Goal: Browse casually: Explore the website without a specific task or goal

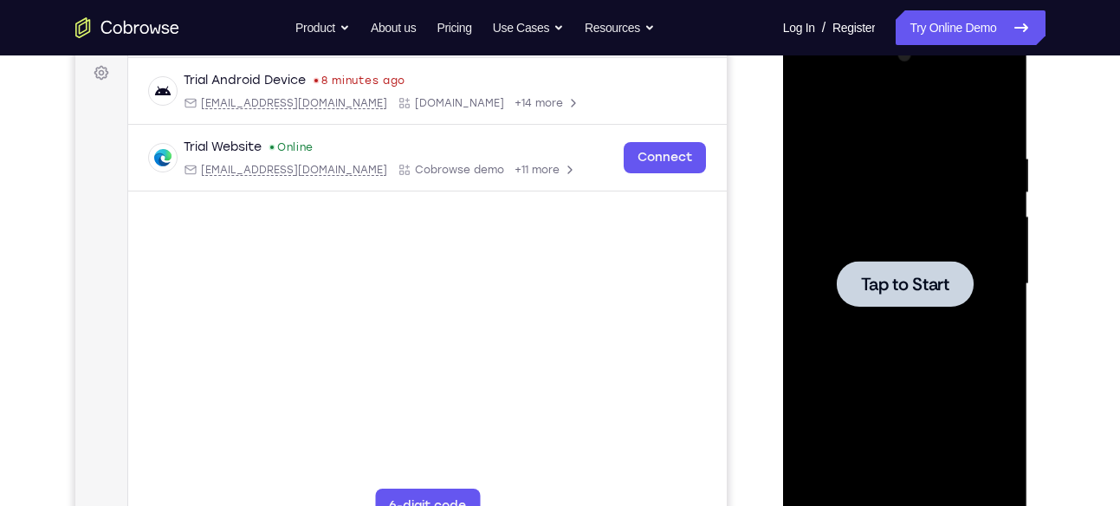
scroll to position [258, 0]
click at [896, 255] on div at bounding box center [905, 284] width 218 height 485
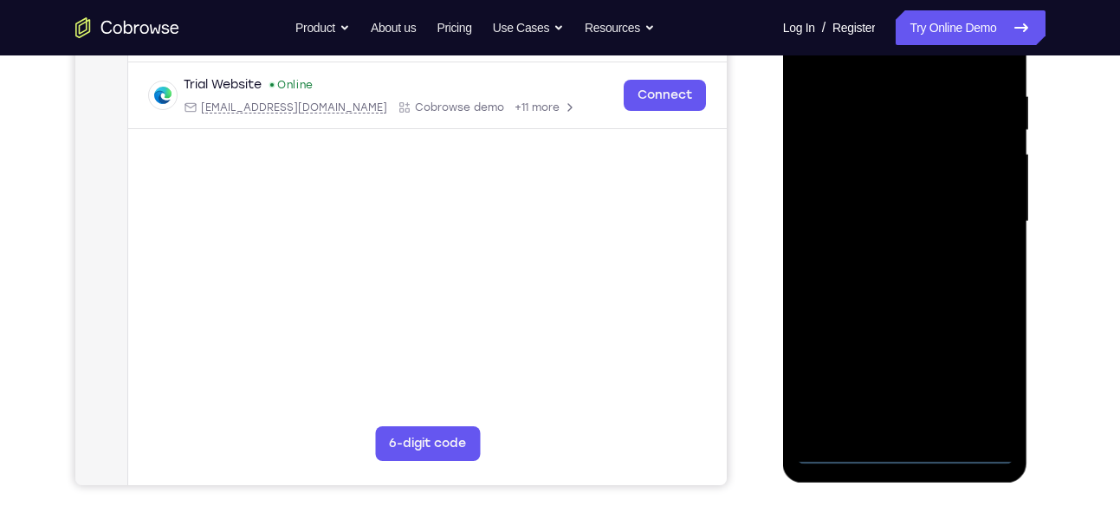
scroll to position [347, 0]
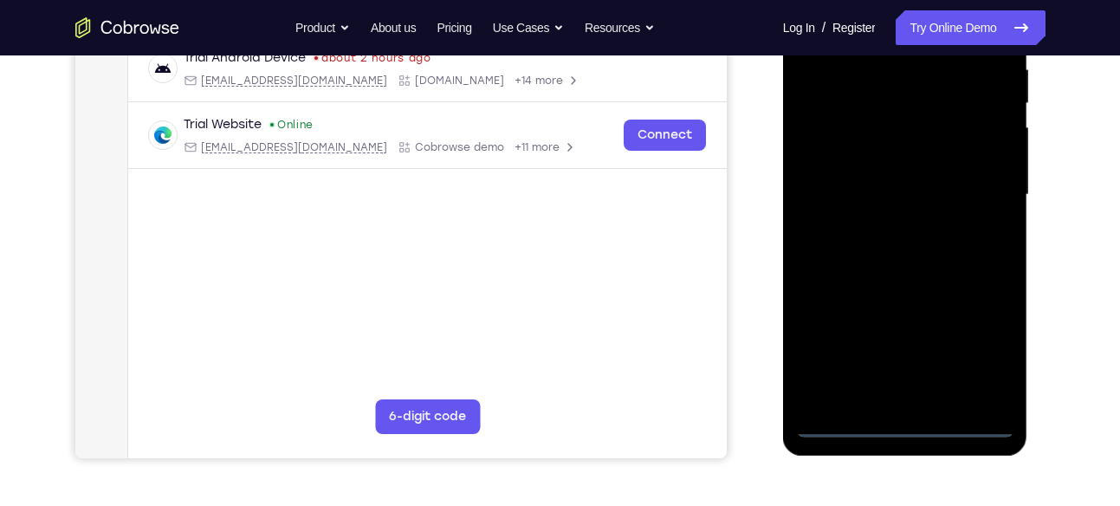
click at [909, 424] on div at bounding box center [905, 194] width 218 height 485
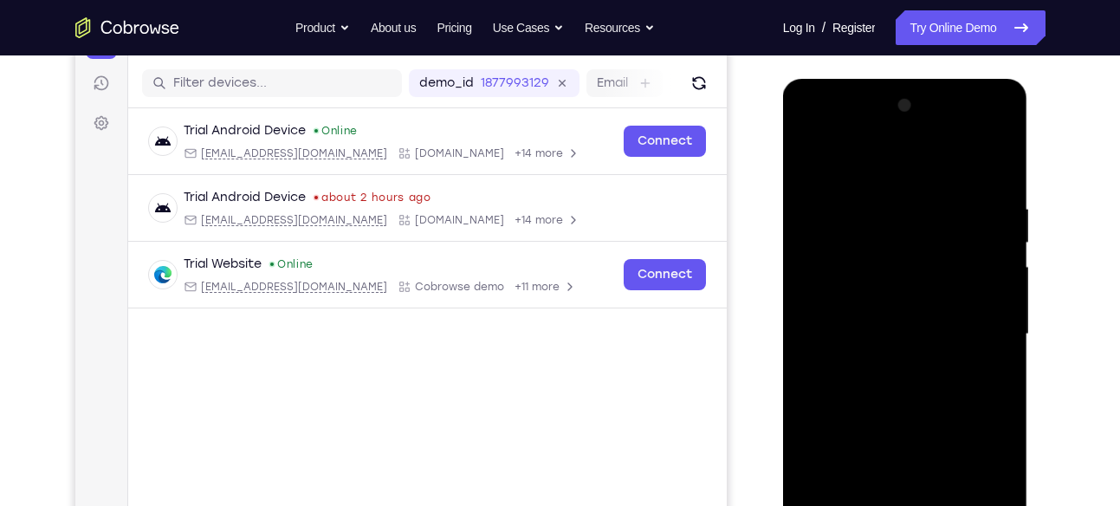
scroll to position [207, 0]
click at [981, 488] on div at bounding box center [905, 335] width 218 height 485
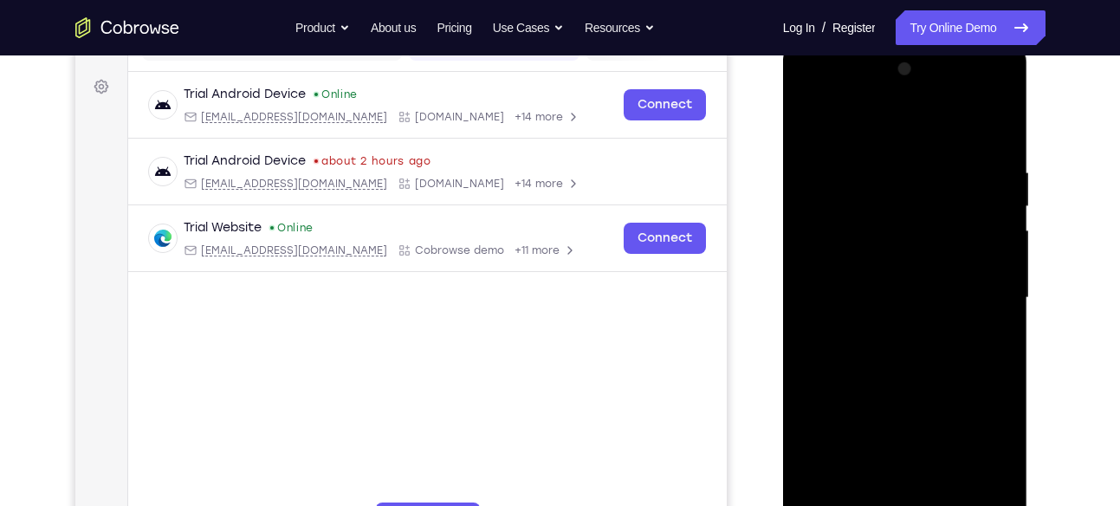
scroll to position [245, 0]
click at [869, 131] on div at bounding box center [905, 297] width 218 height 485
click at [981, 291] on div at bounding box center [905, 297] width 218 height 485
click at [883, 327] on div at bounding box center [905, 297] width 218 height 485
click at [892, 273] on div at bounding box center [905, 297] width 218 height 485
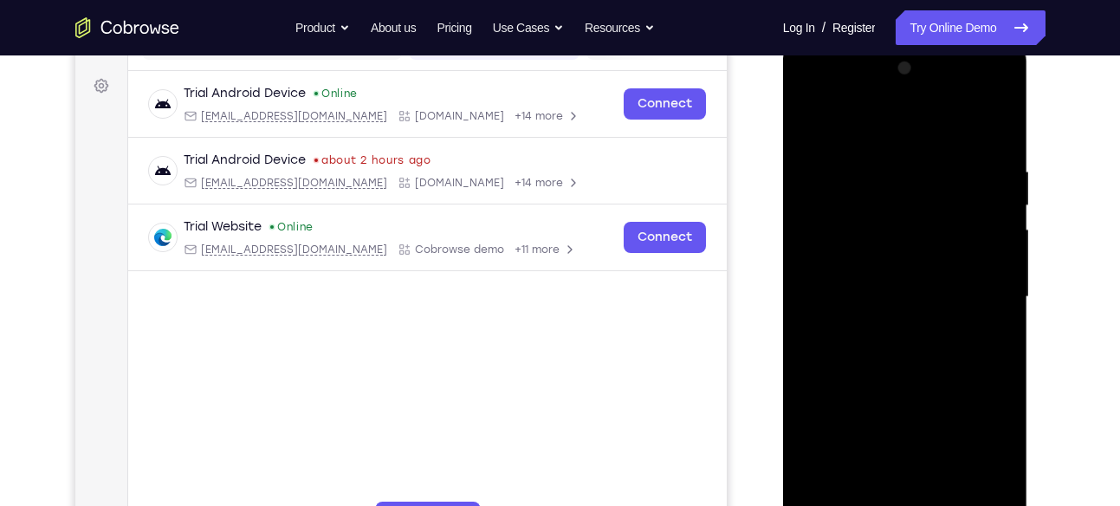
click at [896, 260] on div at bounding box center [905, 297] width 218 height 485
click at [914, 291] on div at bounding box center [905, 297] width 218 height 485
click at [879, 354] on div at bounding box center [905, 297] width 218 height 485
click at [899, 344] on div at bounding box center [905, 297] width 218 height 485
click at [885, 346] on div at bounding box center [905, 297] width 218 height 485
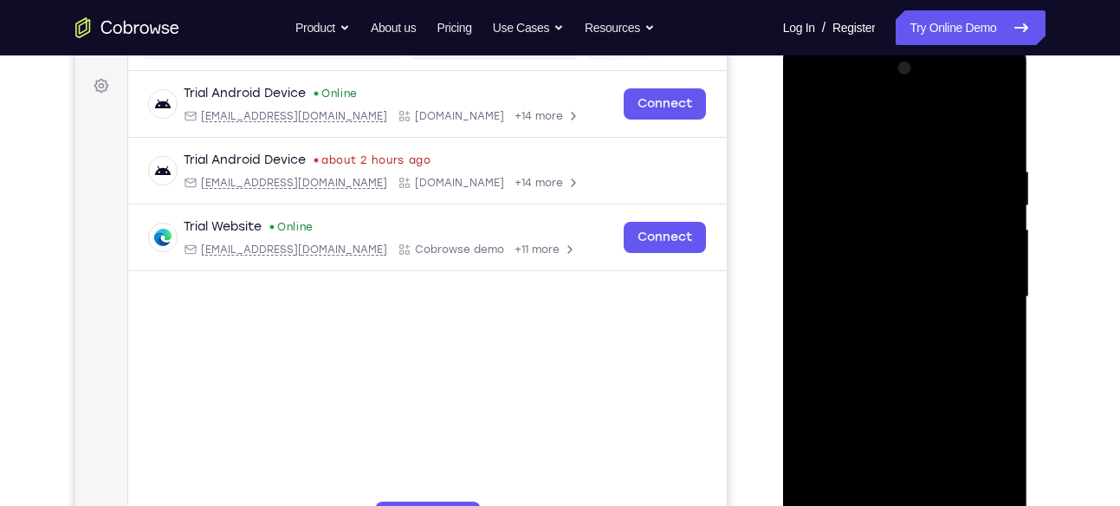
click at [993, 153] on div at bounding box center [905, 297] width 218 height 485
click at [894, 347] on div at bounding box center [905, 297] width 218 height 485
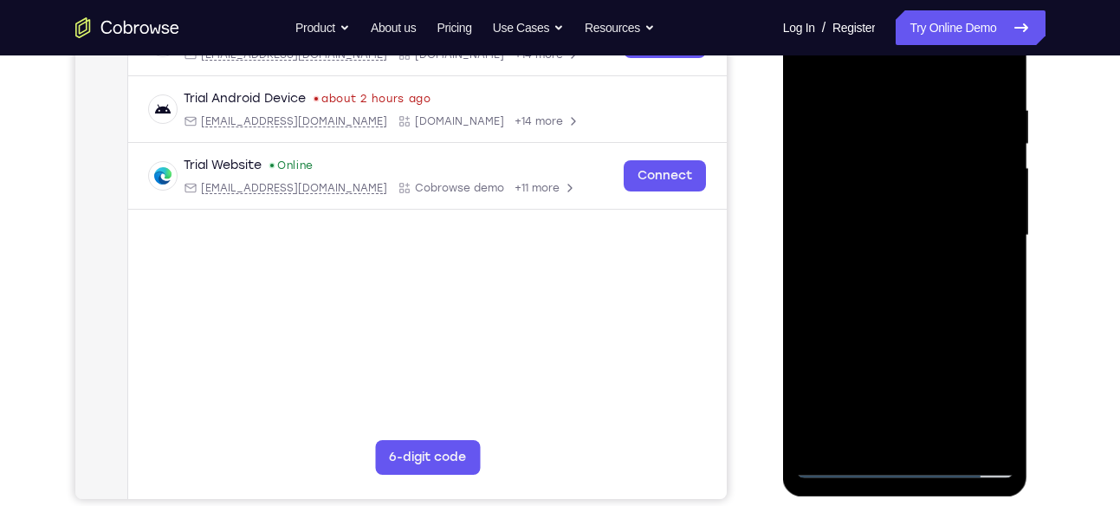
scroll to position [307, 0]
click at [909, 430] on div at bounding box center [905, 234] width 218 height 485
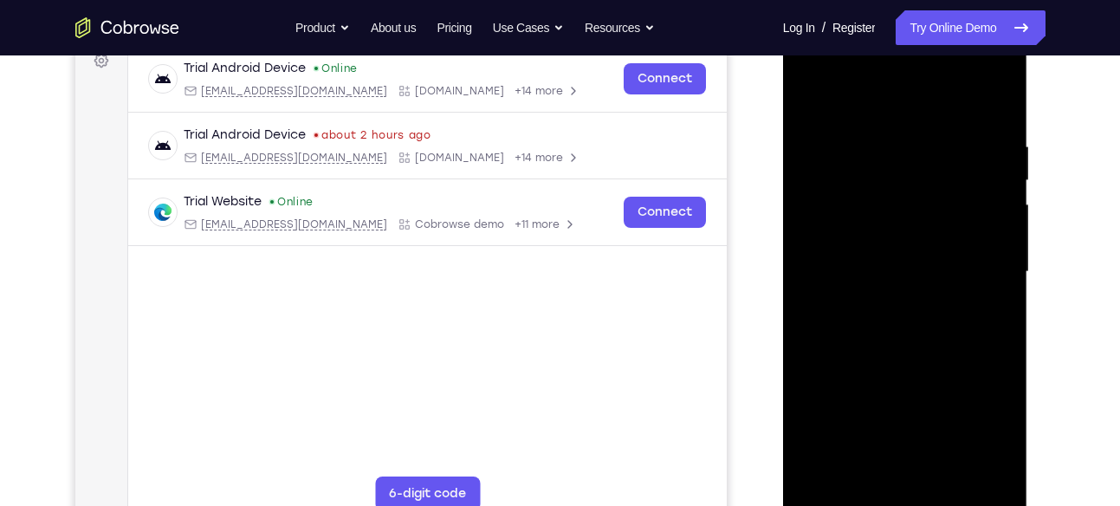
scroll to position [269, 0]
click at [986, 101] on div at bounding box center [905, 272] width 218 height 485
click at [993, 126] on div at bounding box center [905, 272] width 218 height 485
click at [904, 176] on div at bounding box center [905, 272] width 218 height 485
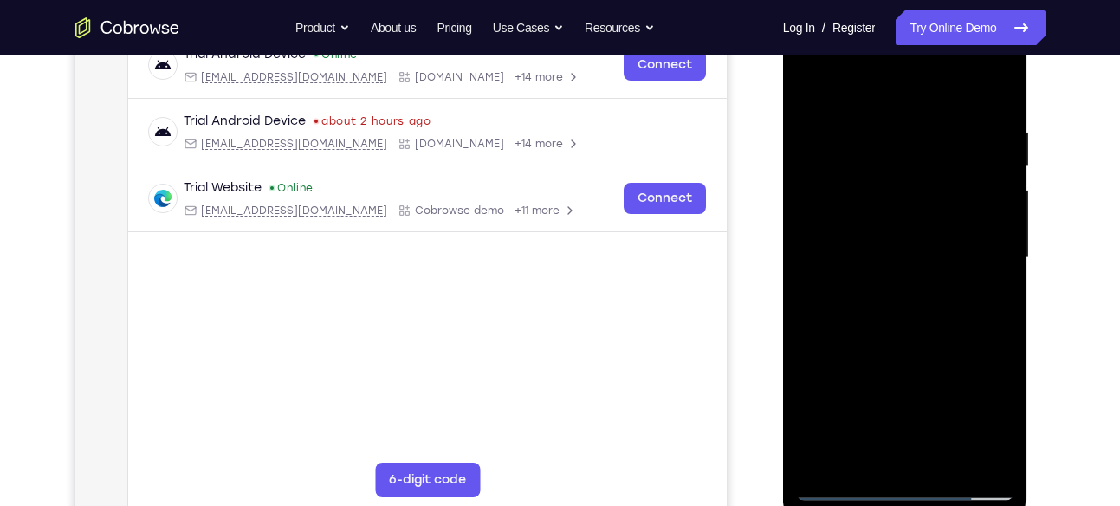
click at [916, 320] on div at bounding box center [905, 258] width 218 height 485
click at [949, 460] on div at bounding box center [905, 258] width 218 height 485
click at [920, 351] on div at bounding box center [905, 258] width 218 height 485
click at [902, 254] on div at bounding box center [905, 258] width 218 height 485
click at [809, 86] on div at bounding box center [905, 258] width 218 height 485
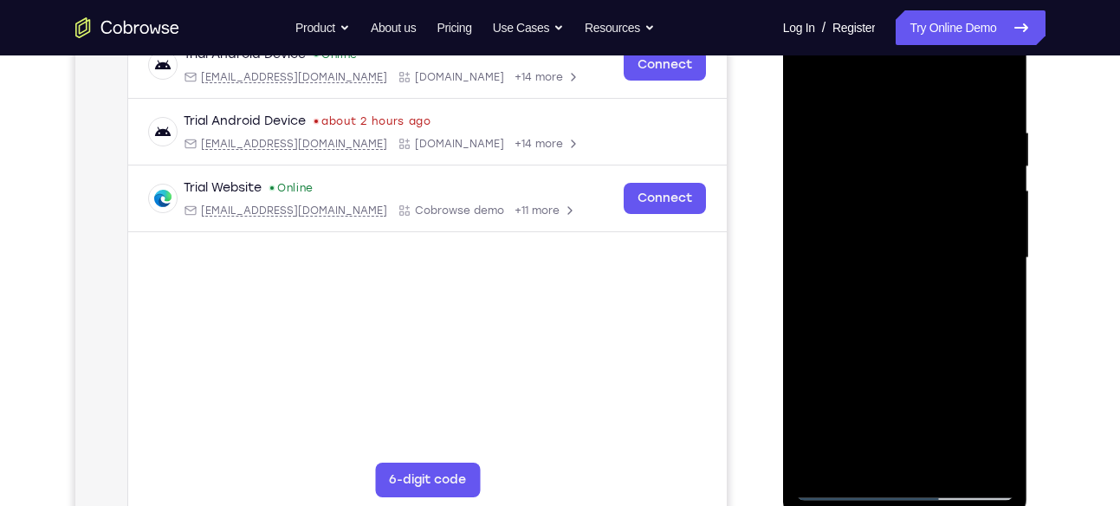
click at [815, 78] on div at bounding box center [905, 258] width 218 height 485
click at [873, 113] on div at bounding box center [905, 258] width 218 height 485
click at [972, 456] on div at bounding box center [905, 258] width 218 height 485
click at [1000, 302] on div at bounding box center [905, 258] width 218 height 485
click at [1004, 326] on div at bounding box center [905, 258] width 218 height 485
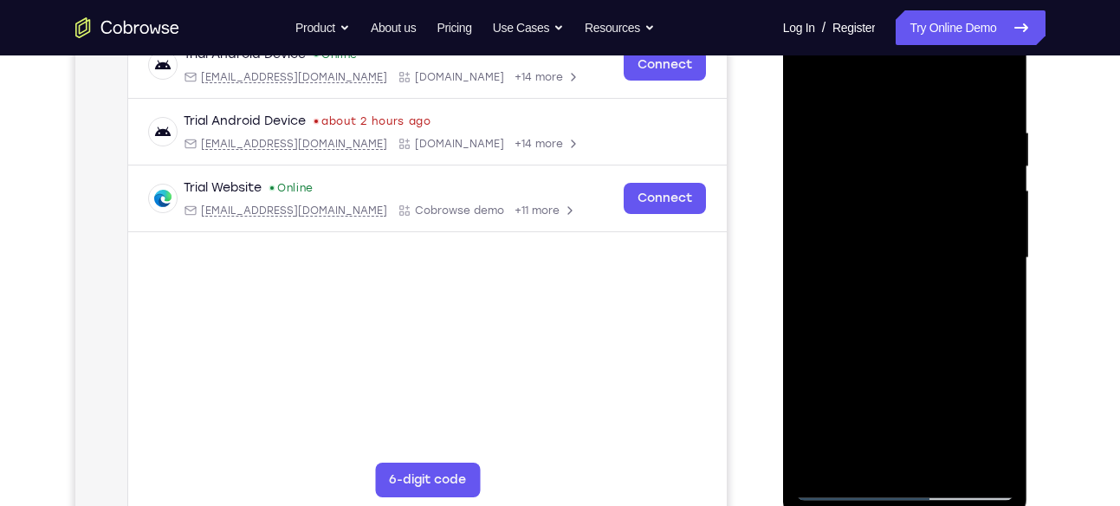
click at [1000, 301] on div at bounding box center [905, 258] width 218 height 485
click at [1002, 262] on div at bounding box center [905, 258] width 218 height 485
click at [1000, 233] on div at bounding box center [905, 258] width 218 height 485
click at [1000, 217] on div at bounding box center [905, 258] width 218 height 485
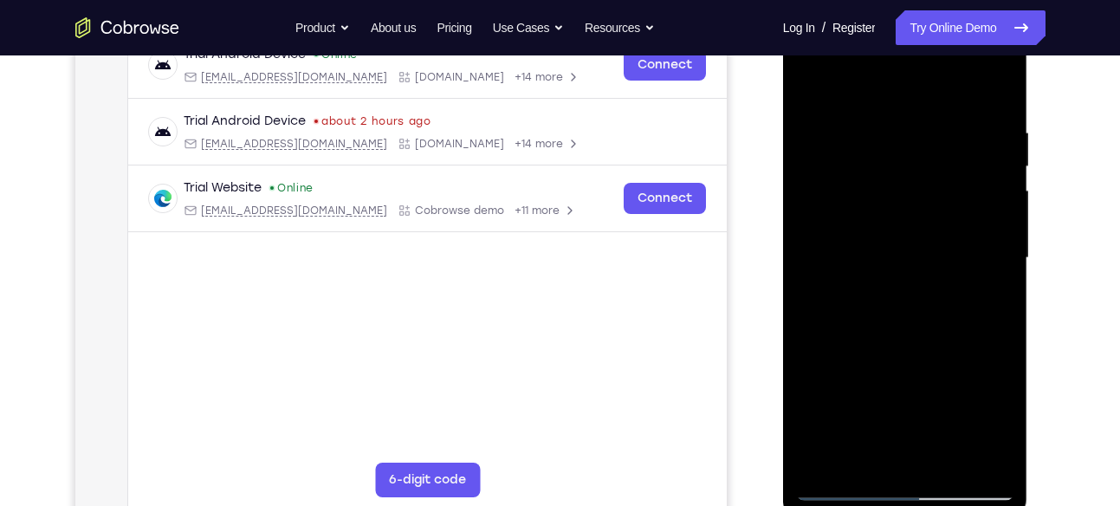
click at [1000, 217] on div at bounding box center [905, 258] width 218 height 485
drag, startPoint x: 987, startPoint y: 184, endPoint x: 811, endPoint y: 207, distance: 177.4
click at [811, 207] on div at bounding box center [905, 258] width 218 height 485
click at [993, 164] on div at bounding box center [905, 258] width 218 height 485
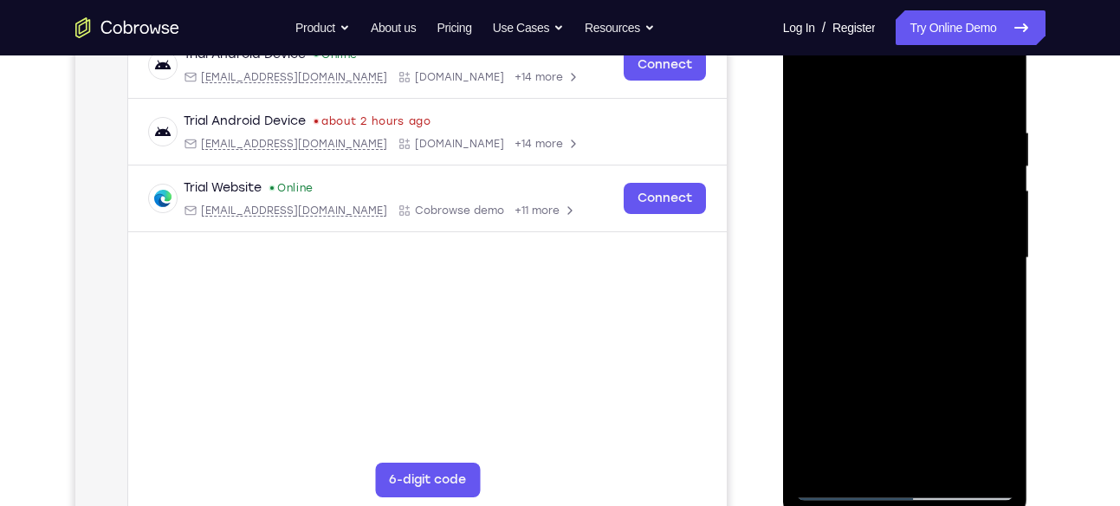
click at [993, 164] on div at bounding box center [905, 258] width 218 height 485
click at [997, 164] on div at bounding box center [905, 258] width 218 height 485
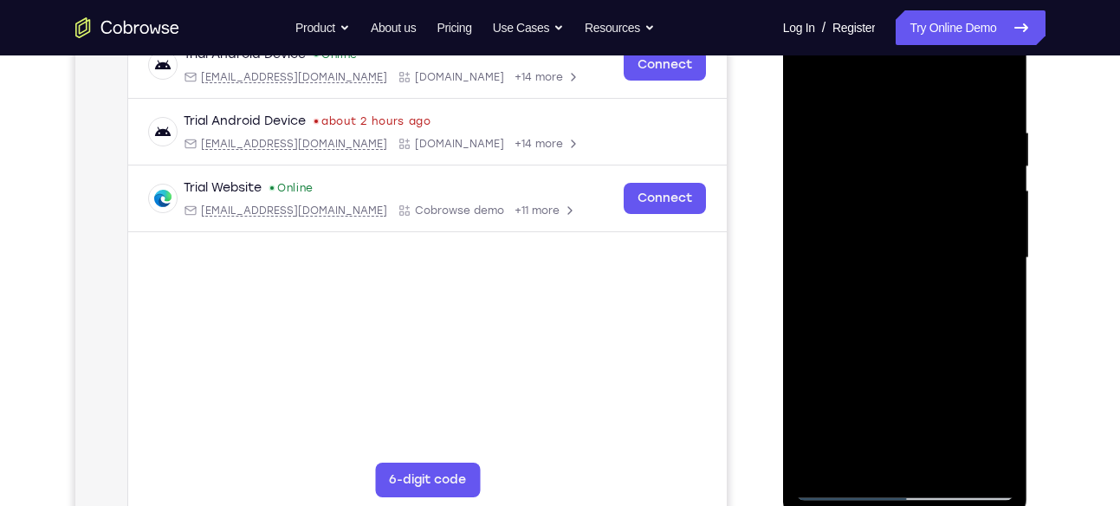
click at [997, 164] on div at bounding box center [905, 258] width 218 height 485
click at [1002, 166] on div at bounding box center [905, 258] width 218 height 485
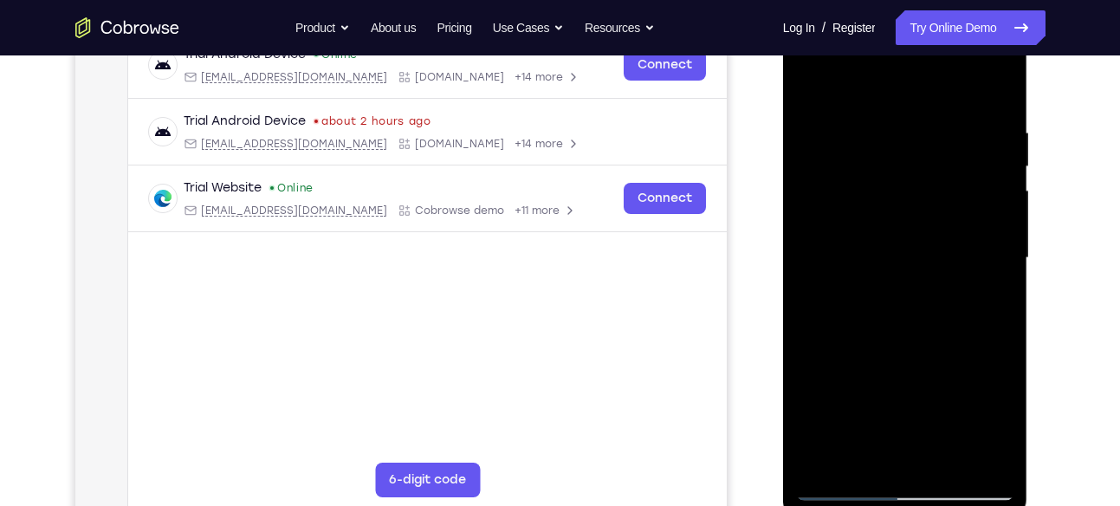
click at [991, 157] on div at bounding box center [905, 258] width 218 height 485
